Goal: Task Accomplishment & Management: Manage account settings

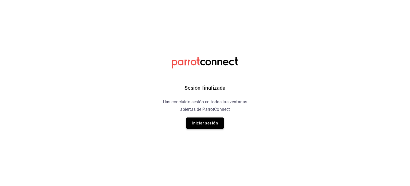
click at [214, 117] on button "Iniciar sesión" at bounding box center [204, 122] width 37 height 11
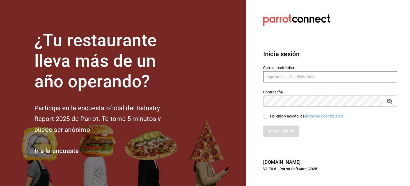
click at [295, 79] on input "text" at bounding box center [330, 76] width 134 height 11
type input "[EMAIL_ADDRESS][DOMAIN_NAME]"
click at [281, 117] on div "He leído y acepto los Términos y condiciones." at bounding box center [307, 116] width 75 height 6
click at [268, 117] on input "He leído y acepto los Términos y condiciones." at bounding box center [265, 115] width 5 height 5
checkbox input "true"
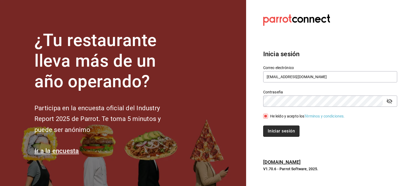
click at [285, 133] on button "Iniciar sesión" at bounding box center [281, 130] width 36 height 11
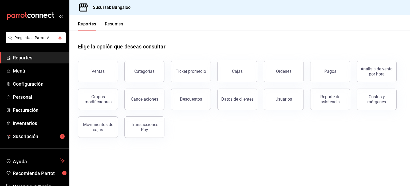
click at [25, 52] on link "Reportes" at bounding box center [34, 57] width 69 height 11
click at [48, 132] on link "Suscripción" at bounding box center [34, 135] width 69 height 11
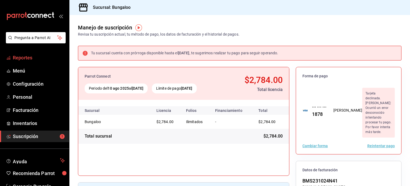
click at [27, 58] on span "Reportes" at bounding box center [39, 57] width 52 height 7
